Goal: Task Accomplishment & Management: Manage account settings

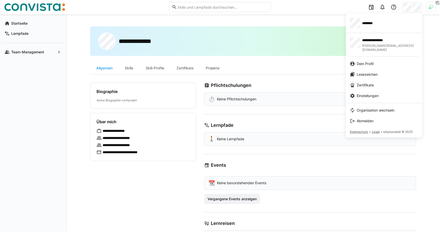
click at [424, 7] on div at bounding box center [220, 116] width 440 height 232
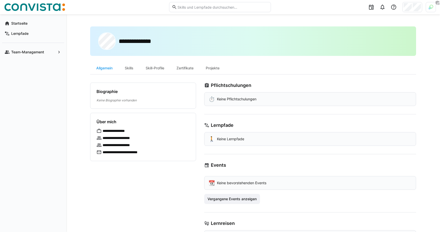
click at [428, 7] on img at bounding box center [430, 7] width 5 height 5
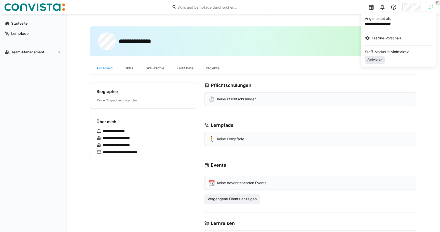
click at [378, 62] on span "Aktivieren" at bounding box center [375, 60] width 16 height 4
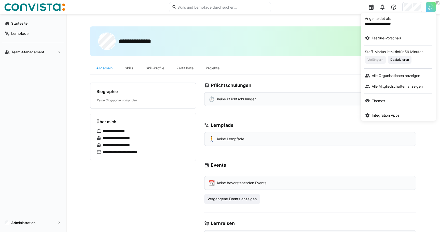
click at [317, 21] on div at bounding box center [220, 116] width 440 height 232
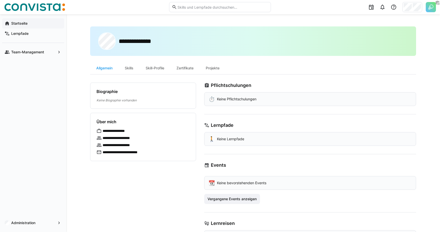
click at [33, 21] on span "Startseite" at bounding box center [35, 23] width 51 height 5
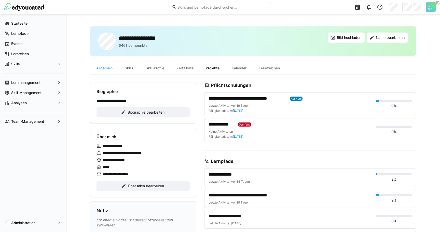
click at [204, 66] on div "Projekte" at bounding box center [213, 68] width 26 height 12
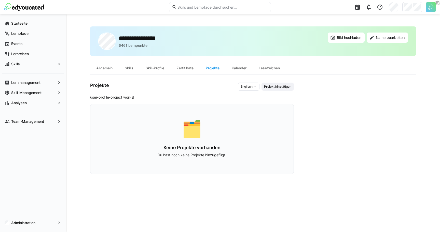
click at [155, 93] on div "Projekte Englisch Projekt hinzufügen user-profile-project works! 🗂️ Keine Proje…" at bounding box center [192, 129] width 204 height 92
click at [431, 8] on img at bounding box center [431, 7] width 10 height 10
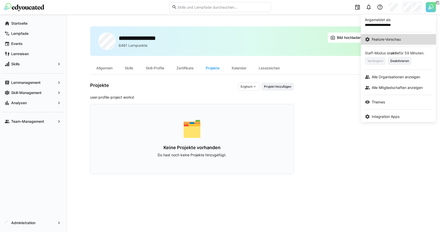
click at [398, 35] on link "Feature-Vorschau" at bounding box center [398, 39] width 75 height 11
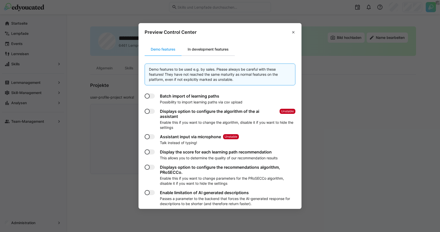
click at [212, 45] on div "In development features" at bounding box center [207, 49] width 53 height 12
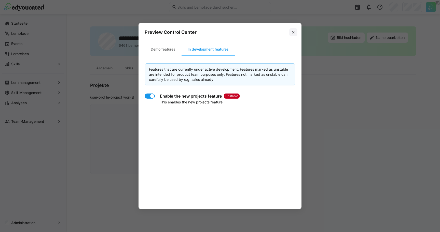
click at [293, 31] on eds-icon at bounding box center [293, 32] width 4 height 4
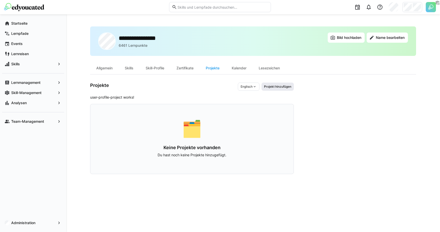
click at [280, 88] on span "Projekt hinzufügen" at bounding box center [277, 87] width 28 height 4
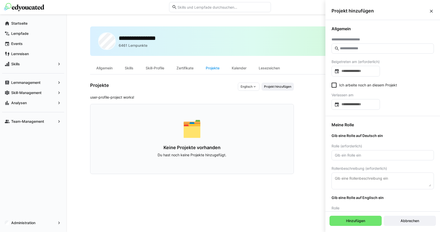
click at [187, 92] on div "Projekte Englisch Projekt hinzufügen user-profile-project works! 🗂️ Keine Proje…" at bounding box center [192, 129] width 204 height 92
click at [421, 19] on div "Projekt hinzufügen" at bounding box center [382, 11] width 115 height 18
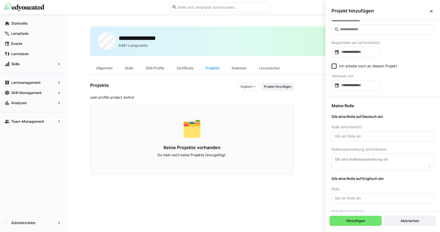
scroll to position [30, 0]
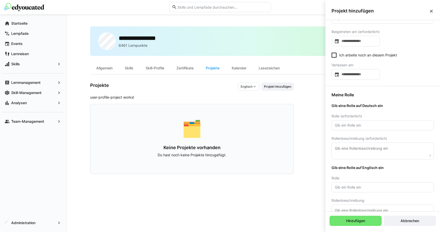
click at [340, 53] on eds-checkbox "Ich arbeite noch an diesem Projekt" at bounding box center [363, 55] width 65 height 5
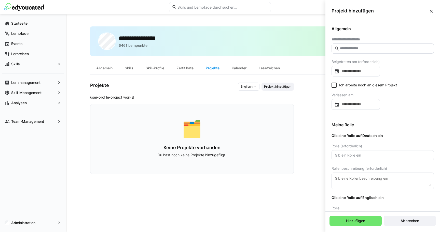
click at [356, 48] on input "text" at bounding box center [385, 48] width 92 height 5
click at [363, 30] on span "Allgemein" at bounding box center [382, 28] width 102 height 5
click at [363, 32] on div "**********" at bounding box center [382, 68] width 115 height 96
click at [431, 11] on eds-icon at bounding box center [431, 11] width 5 height 5
